Goal: Navigation & Orientation: Go to known website

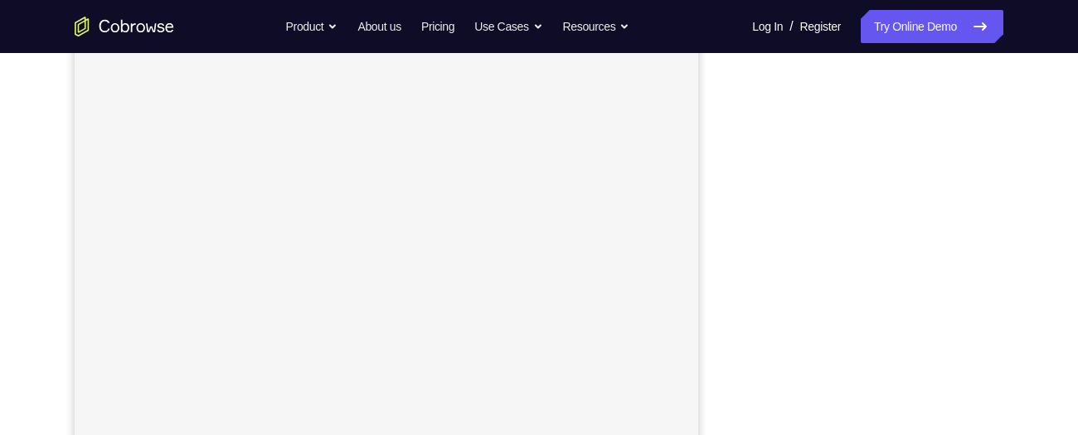
scroll to position [209, 0]
click at [1057, 419] on div "Your Support Agent Your Customer Web iOS Android Next Steps We’d be happy to gi…" at bounding box center [538, 390] width 1061 height 1093
